Goal: Information Seeking & Learning: Find specific fact

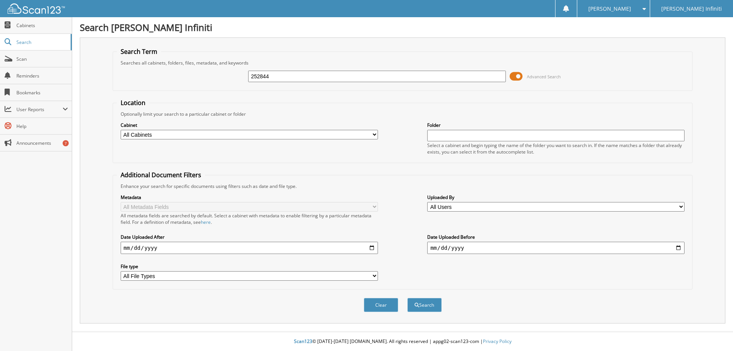
type input "252844"
click at [407, 298] on button "Search" at bounding box center [424, 305] width 34 height 14
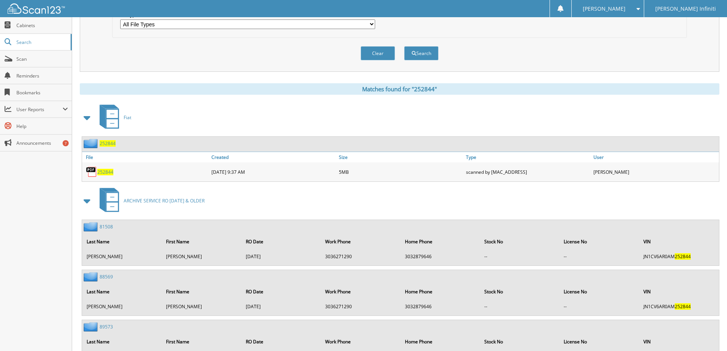
scroll to position [267, 0]
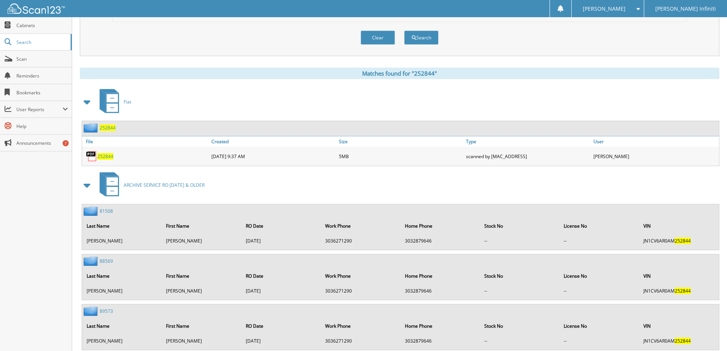
click at [107, 156] on span "252844" at bounding box center [105, 156] width 16 height 6
